Goal: Transaction & Acquisition: Purchase product/service

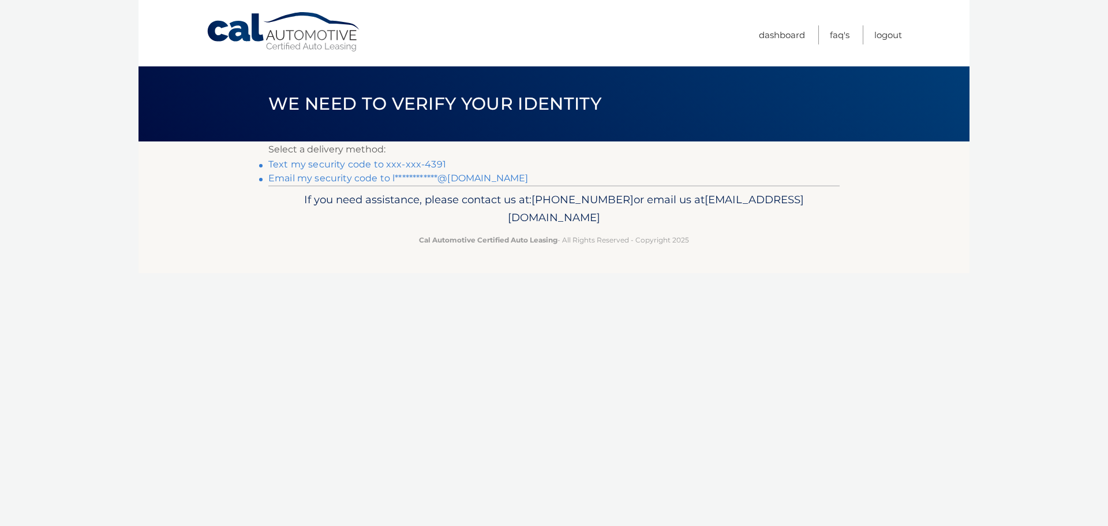
click at [297, 164] on link "Text my security code to xxx-xxx-4391" at bounding box center [357, 164] width 178 height 11
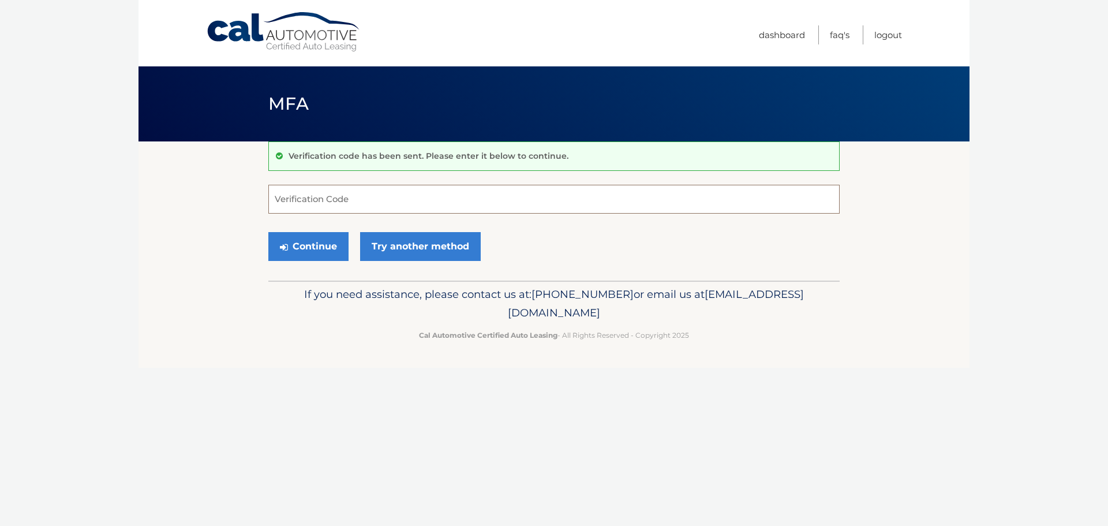
click at [325, 204] on input "Verification Code" at bounding box center [554, 199] width 572 height 29
type input "101381"
click at [317, 247] on button "Continue" at bounding box center [308, 246] width 80 height 29
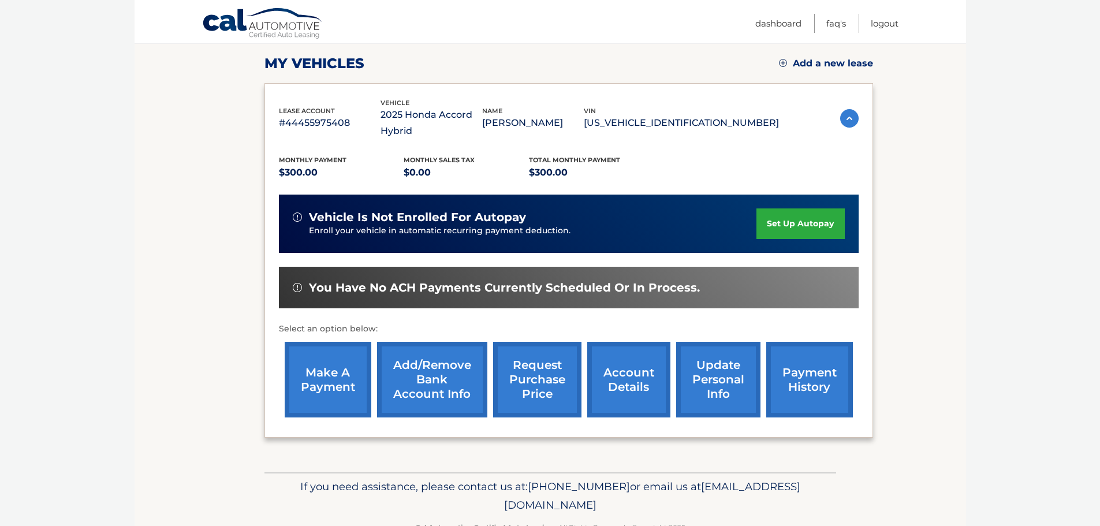
scroll to position [173, 0]
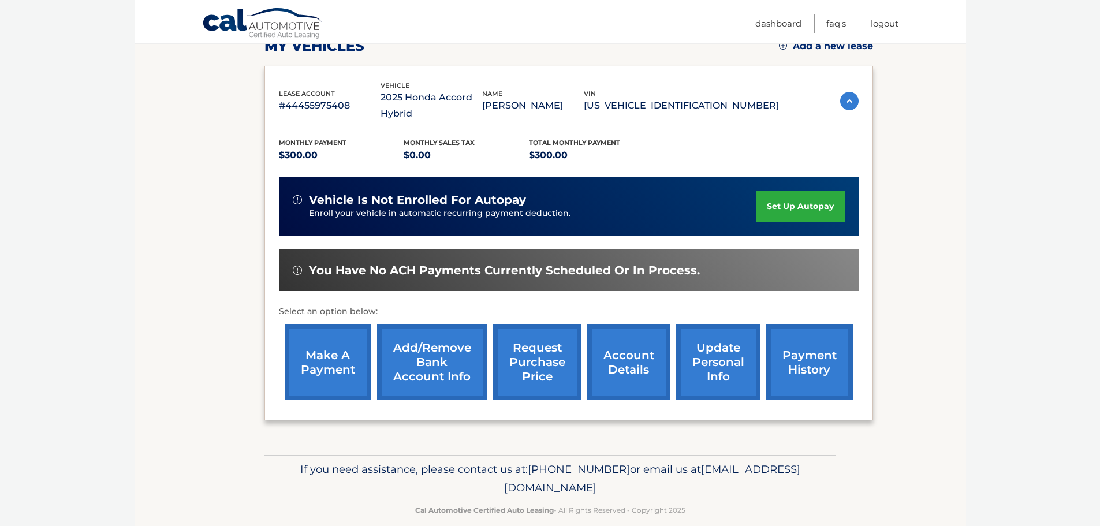
click at [333, 366] on link "make a payment" at bounding box center [328, 362] width 87 height 76
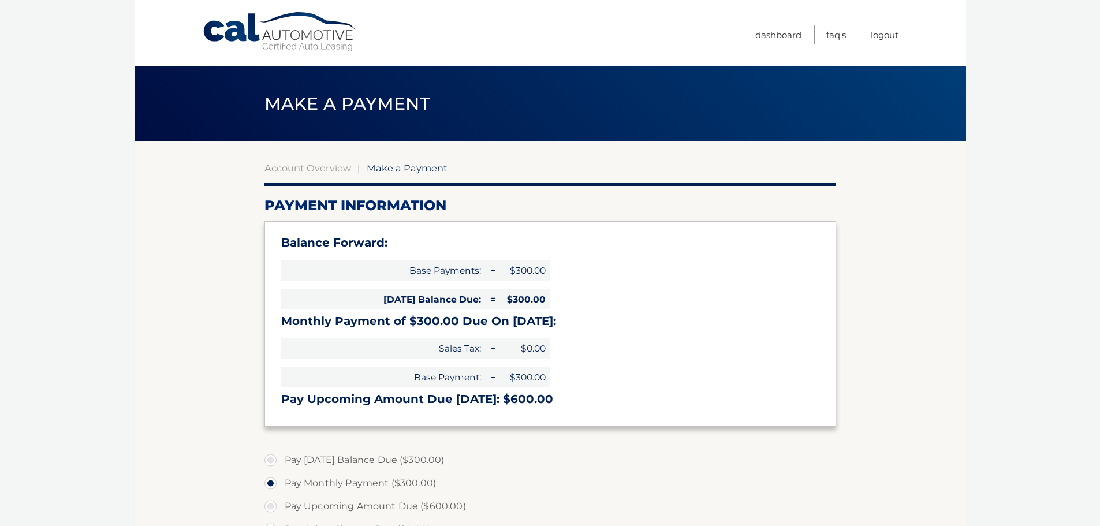
select select "ZTNiYjc2NjQtYTk2NC00ZmQwLTg5NGYtZDhhNTNlODg0ZWYz"
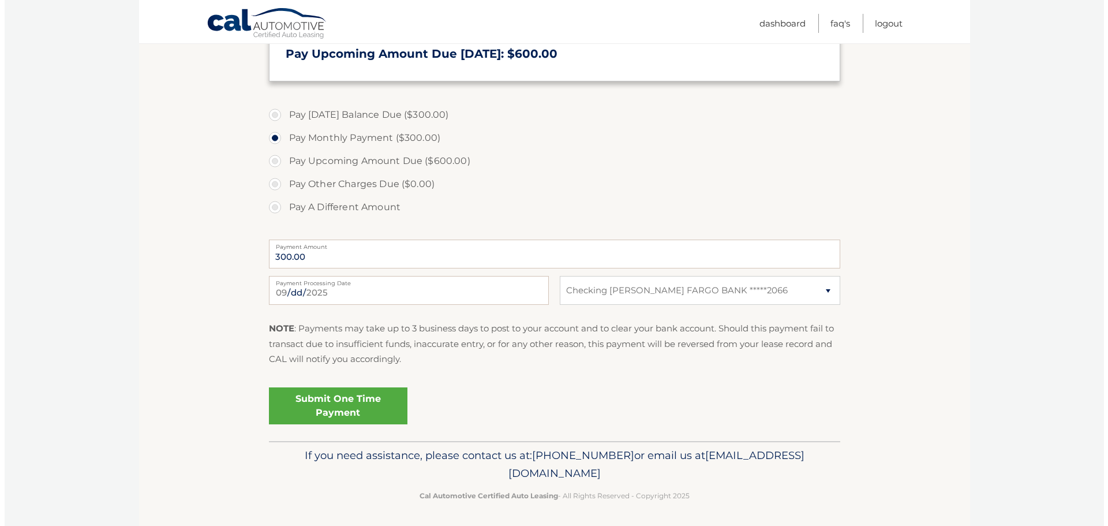
scroll to position [346, 0]
click at [349, 405] on link "Submit One Time Payment" at bounding box center [333, 404] width 139 height 37
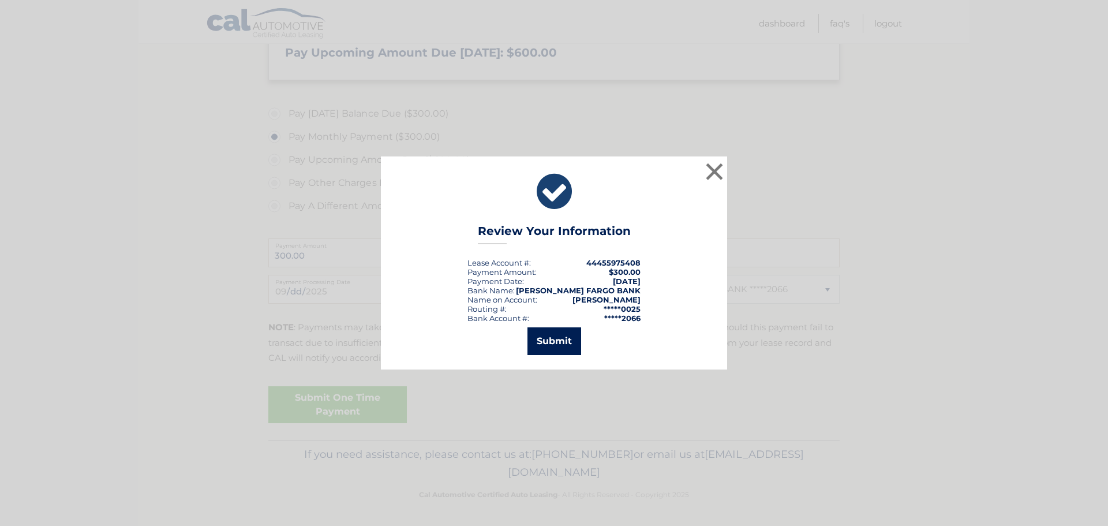
click at [550, 339] on button "Submit" at bounding box center [555, 341] width 54 height 28
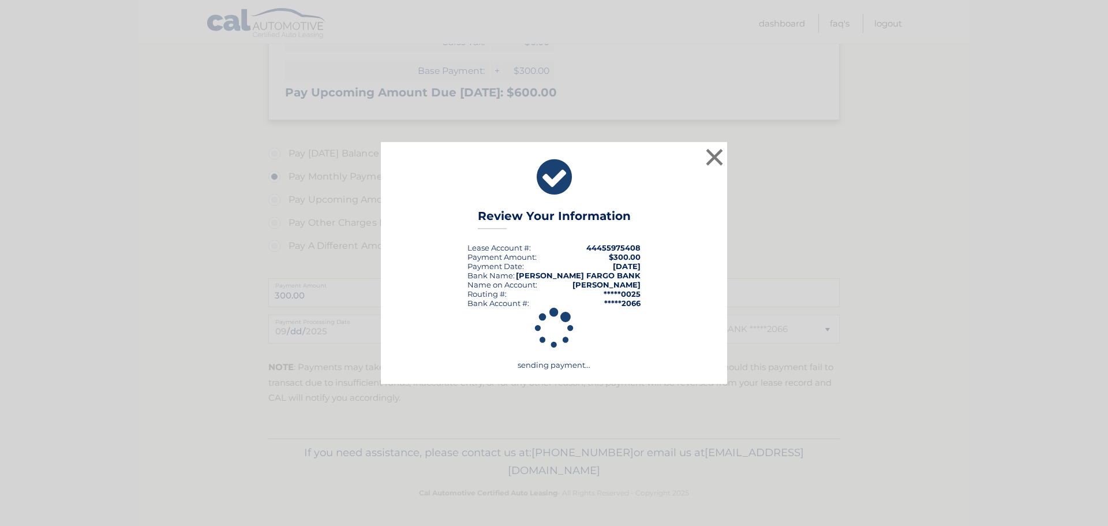
scroll to position [307, 0]
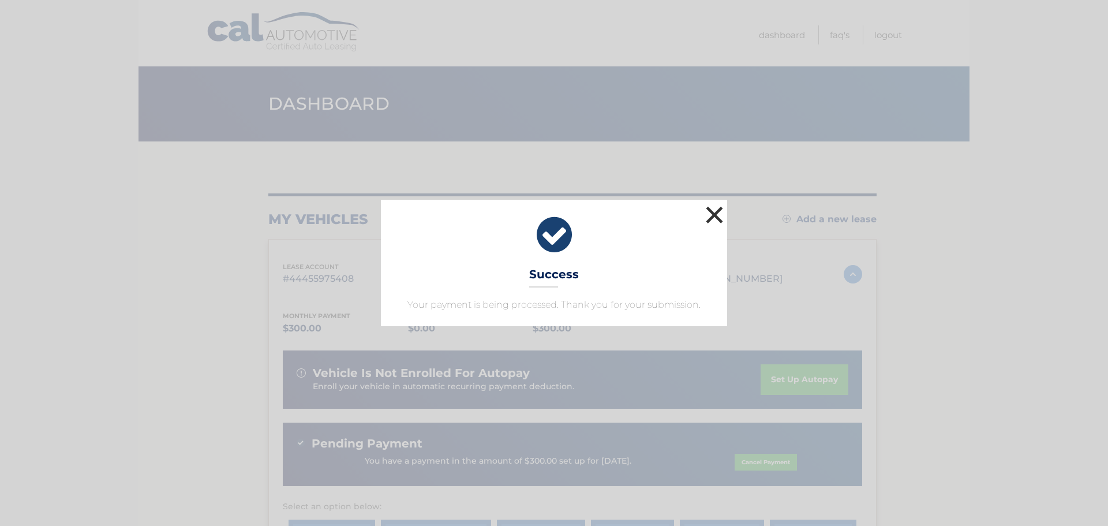
click at [716, 211] on button "×" at bounding box center [714, 214] width 23 height 23
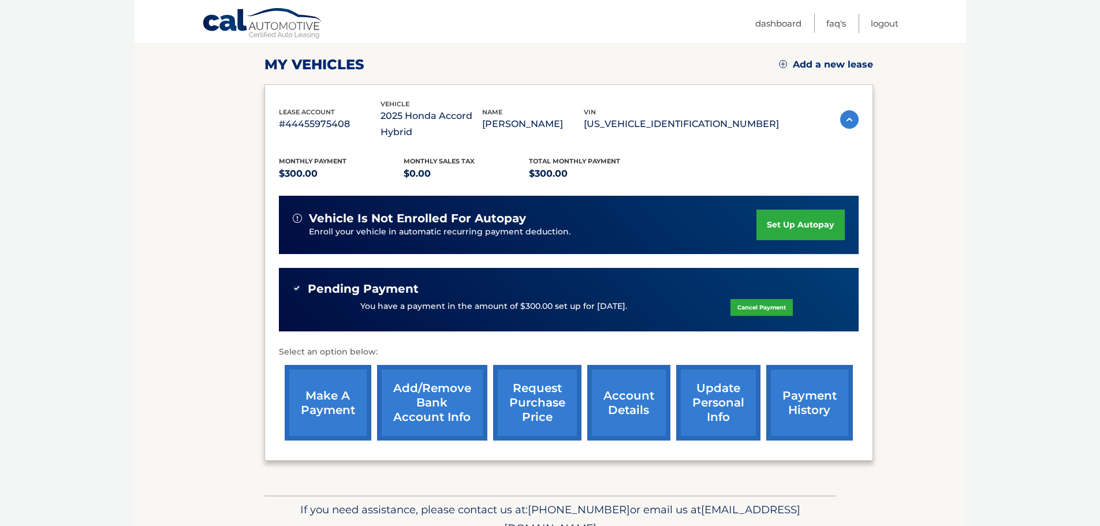
scroll to position [154, 0]
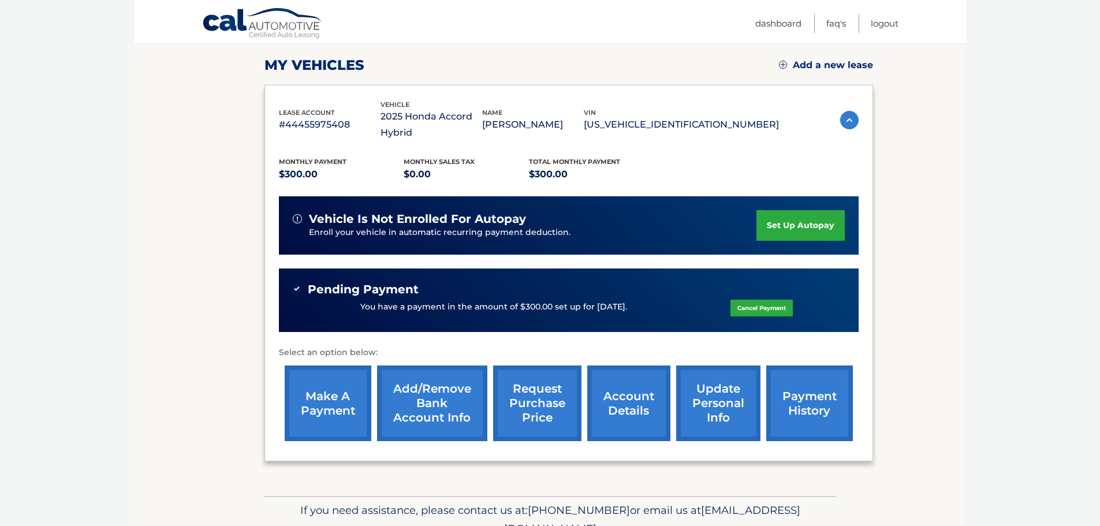
click at [796, 406] on link "payment history" at bounding box center [809, 403] width 87 height 76
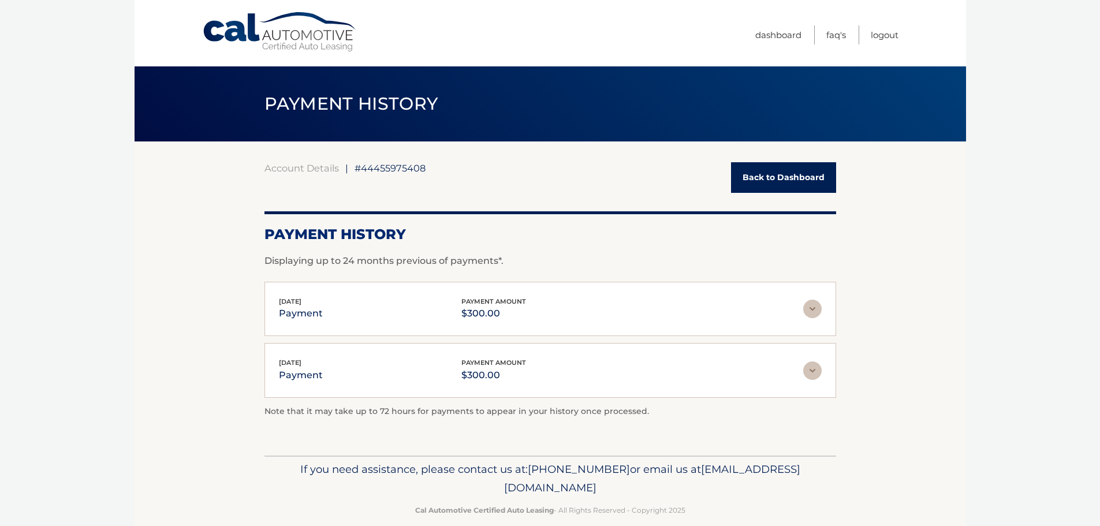
click at [815, 371] on img at bounding box center [812, 370] width 18 height 18
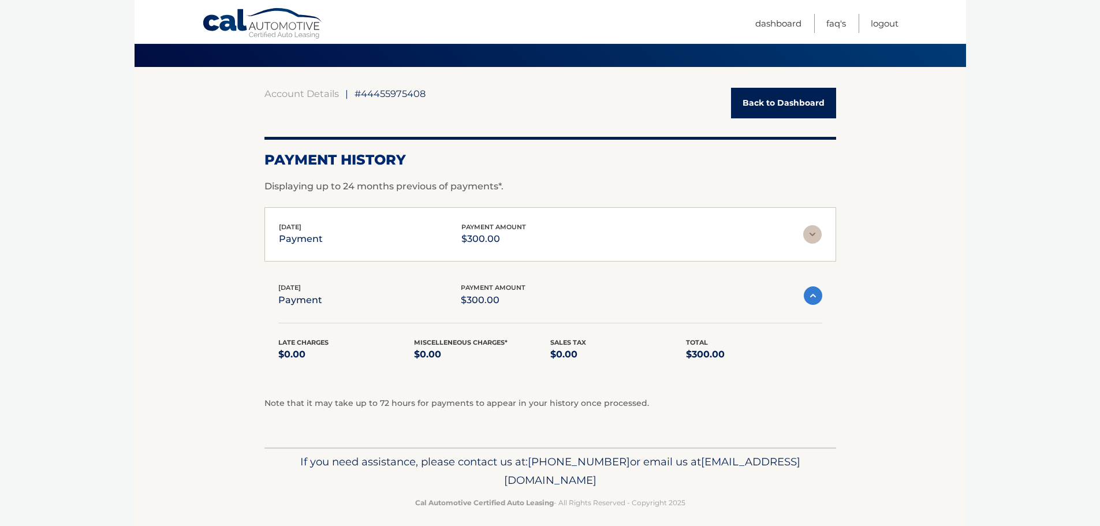
scroll to position [84, 0]
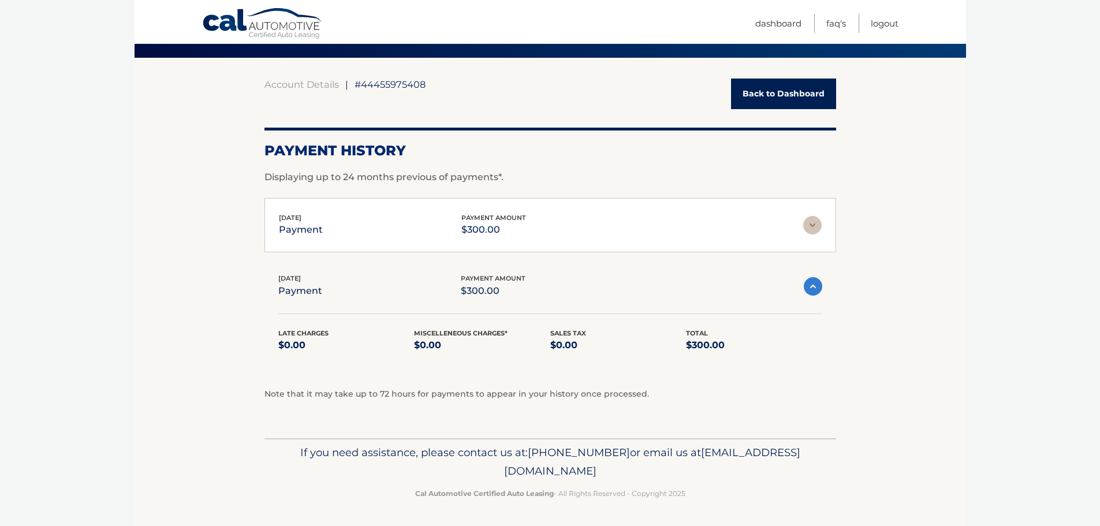
click at [778, 90] on link "Back to Dashboard" at bounding box center [783, 94] width 105 height 31
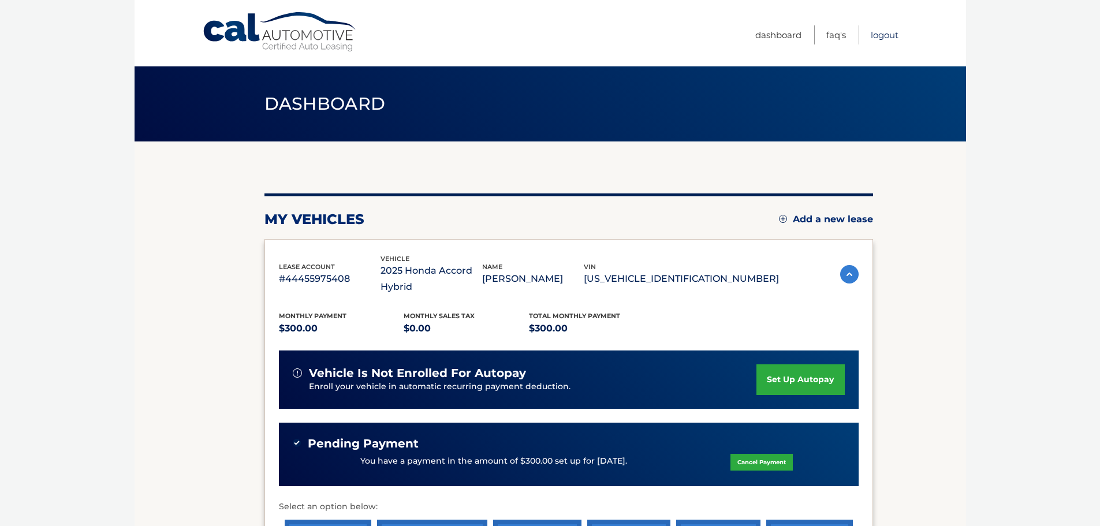
click at [885, 36] on link "Logout" at bounding box center [885, 34] width 28 height 19
